Goal: Use online tool/utility: Utilize a website feature to perform a specific function

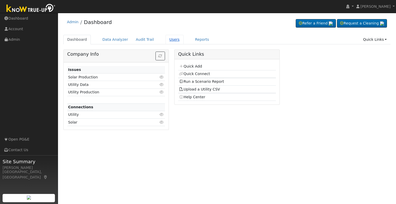
click at [165, 41] on link "Users" at bounding box center [174, 40] width 18 height 10
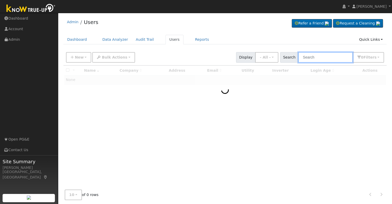
click at [314, 57] on input "text" at bounding box center [325, 57] width 55 height 11
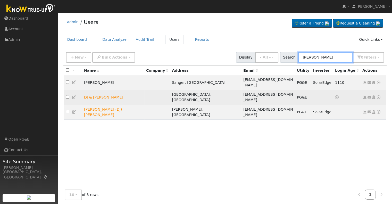
type input "peden"
click at [377, 95] on icon at bounding box center [378, 97] width 5 height 4
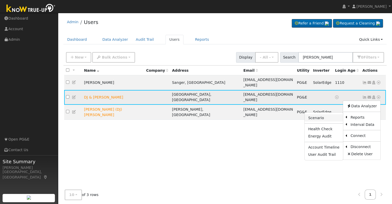
click at [326, 114] on link "Scenario" at bounding box center [323, 117] width 38 height 7
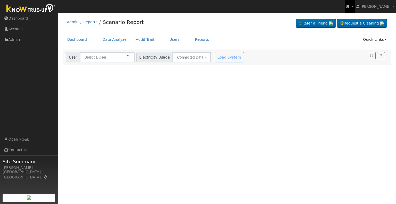
type input "DJ & [PERSON_NAME]"
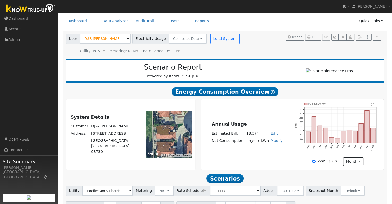
scroll to position [49, 0]
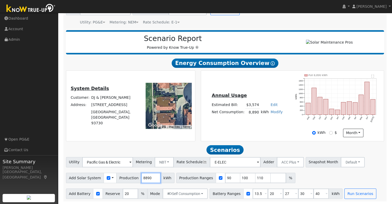
click at [141, 178] on input "8890" at bounding box center [150, 178] width 19 height 10
type input "9900"
click at [219, 178] on input "checkbox" at bounding box center [221, 178] width 4 height 4
checkbox input "false"
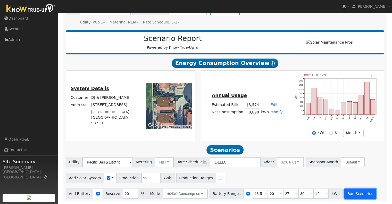
click at [344, 193] on button "Run Scenarios" at bounding box center [360, 193] width 32 height 10
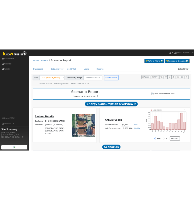
scroll to position [0, 0]
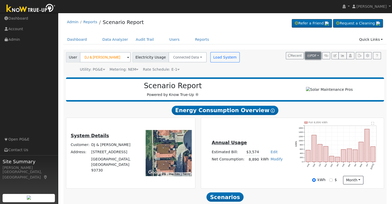
click at [317, 54] on button "PDF" at bounding box center [313, 55] width 16 height 7
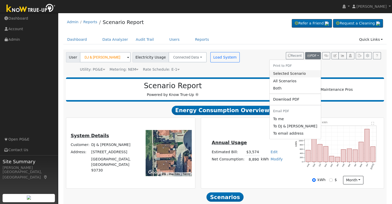
click at [295, 73] on link "Selected Scenario" at bounding box center [294, 73] width 51 height 7
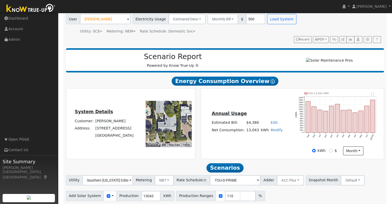
scroll to position [38, 0]
click at [193, 32] on icon at bounding box center [194, 31] width 2 height 4
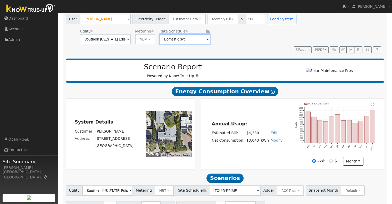
click at [131, 42] on input "Domestic Svc" at bounding box center [105, 39] width 51 height 10
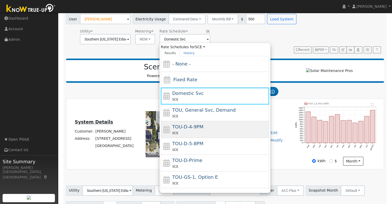
click at [205, 129] on div "TOU-D-4-9PM SCE" at bounding box center [220, 129] width 96 height 12
type input "TOU-D-4-9PM"
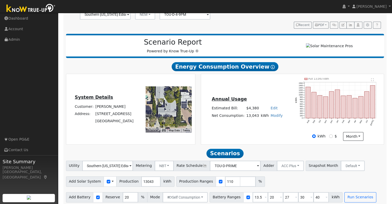
scroll to position [25, 0]
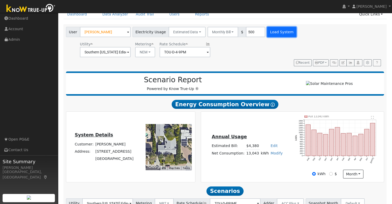
click at [274, 33] on button "Load System" at bounding box center [281, 32] width 29 height 10
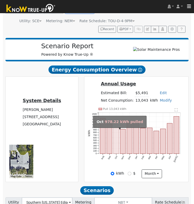
scroll to position [145, 0]
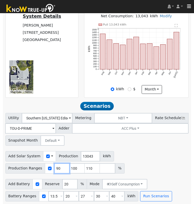
click at [54, 169] on input "90" at bounding box center [61, 168] width 15 height 10
type input "100"
type input "110"
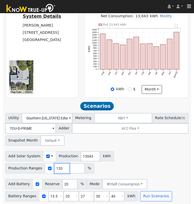
type input "120"
click at [138, 174] on div "Utility Southern California Edison Metering NBT NEM NBT Rate Schedule TOU-D-PRI…" at bounding box center [97, 157] width 189 height 88
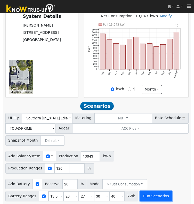
click at [148, 194] on button "Run Scenarios" at bounding box center [156, 196] width 32 height 10
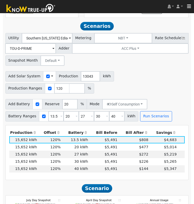
scroll to position [230, 0]
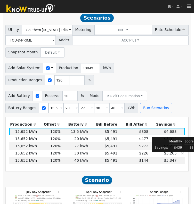
click at [168, 155] on span "$5,265" at bounding box center [170, 153] width 13 height 4
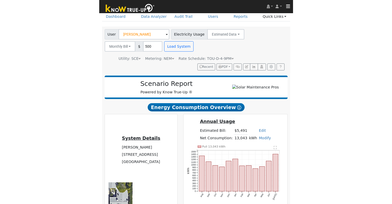
scroll to position [20, 0]
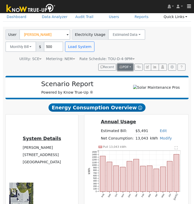
click at [128, 66] on span "PDF" at bounding box center [123, 67] width 9 height 4
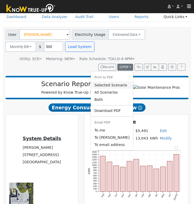
click at [120, 84] on link "Selected Scenario" at bounding box center [112, 84] width 42 height 7
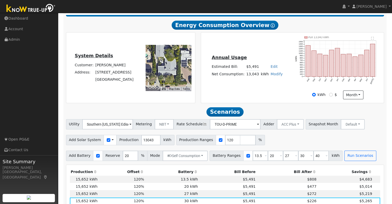
scroll to position [190, 0]
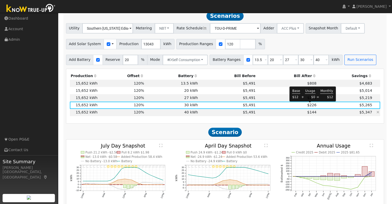
click at [310, 110] on span "$144" at bounding box center [311, 112] width 9 height 4
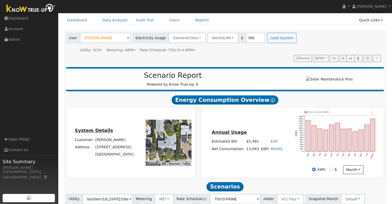
scroll to position [0, 0]
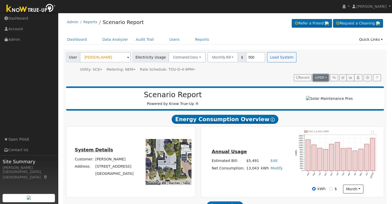
click at [324, 76] on span "PDF" at bounding box center [319, 78] width 9 height 4
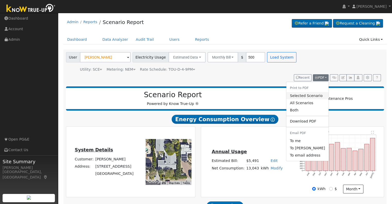
click at [312, 92] on link "Selected Scenario" at bounding box center [307, 95] width 42 height 7
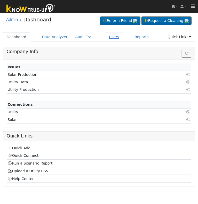
click at [105, 39] on link "Users" at bounding box center [114, 37] width 18 height 10
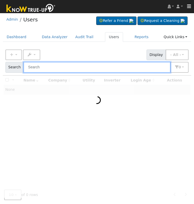
click at [81, 67] on input "text" at bounding box center [96, 67] width 147 height 11
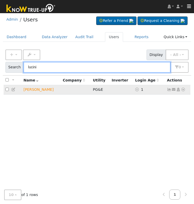
type input "lucini"
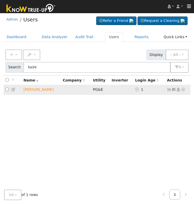
click at [183, 91] on icon at bounding box center [183, 90] width 5 height 4
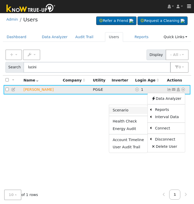
click at [128, 109] on link "Scenario" at bounding box center [128, 110] width 38 height 7
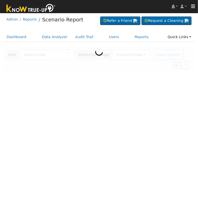
type input "[PERSON_NAME]"
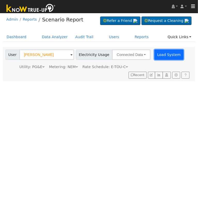
click at [161, 54] on button "Load System" at bounding box center [168, 54] width 29 height 10
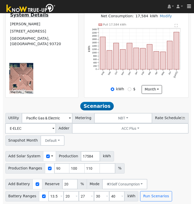
scroll to position [132, 0]
click at [83, 154] on input "17584" at bounding box center [90, 156] width 19 height 10
type input "20317"
click at [48, 168] on input "checkbox" at bounding box center [50, 168] width 4 height 4
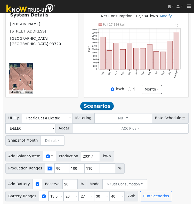
checkbox input "false"
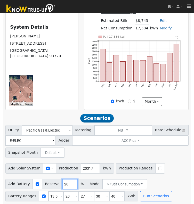
click at [62, 185] on input "20" at bounding box center [69, 184] width 15 height 10
type input "10"
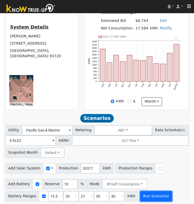
click at [151, 194] on button "Run Scenarios" at bounding box center [156, 196] width 32 height 10
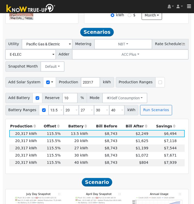
scroll to position [218, 0]
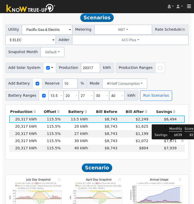
click at [174, 143] on span "$7,671" at bounding box center [170, 141] width 13 height 4
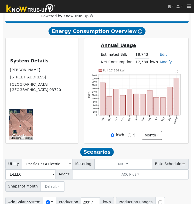
scroll to position [0, 0]
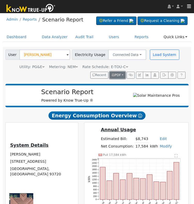
click at [122, 75] on button "PDF" at bounding box center [117, 75] width 16 height 7
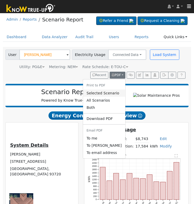
click at [108, 95] on link "Selected Scenario" at bounding box center [104, 92] width 42 height 7
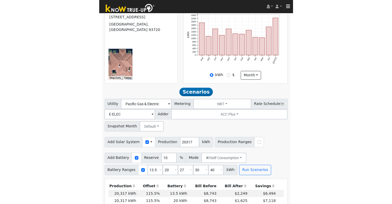
scroll to position [145, 0]
